Goal: Check status: Check status

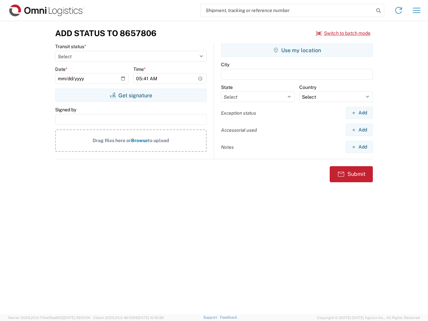
click at [287, 10] on input "search" at bounding box center [287, 10] width 173 height 13
click at [379, 11] on icon at bounding box center [378, 10] width 9 height 9
click at [399, 10] on icon at bounding box center [398, 10] width 11 height 11
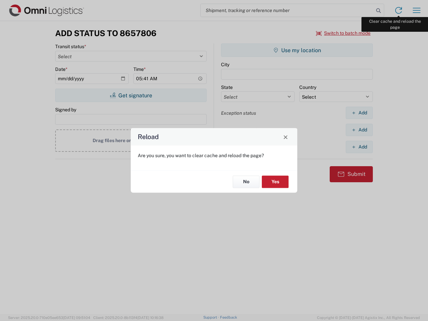
click at [417, 10] on div "Reload Are you sure, you want to clear cache and reload the page? No Yes" at bounding box center [214, 160] width 428 height 321
click at [344, 33] on div "Reload Are you sure, you want to clear cache and reload the page? No Yes" at bounding box center [214, 160] width 428 height 321
click at [131, 95] on div "Reload Are you sure, you want to clear cache and reload the page? No Yes" at bounding box center [214, 160] width 428 height 321
click at [297, 50] on div "Reload Are you sure, you want to clear cache and reload the page? No Yes" at bounding box center [214, 160] width 428 height 321
click at [359, 113] on div "Reload Are you sure, you want to clear cache and reload the page? No Yes" at bounding box center [214, 160] width 428 height 321
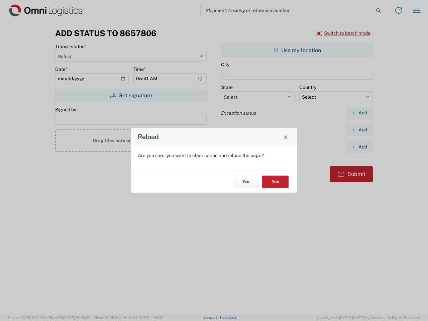
click at [359, 130] on div "Reload Are you sure, you want to clear cache and reload the page? No Yes" at bounding box center [214, 160] width 428 height 321
click at [359, 147] on div "Reload Are you sure, you want to clear cache and reload the page? No Yes" at bounding box center [214, 160] width 428 height 321
